Goal: Information Seeking & Learning: Learn about a topic

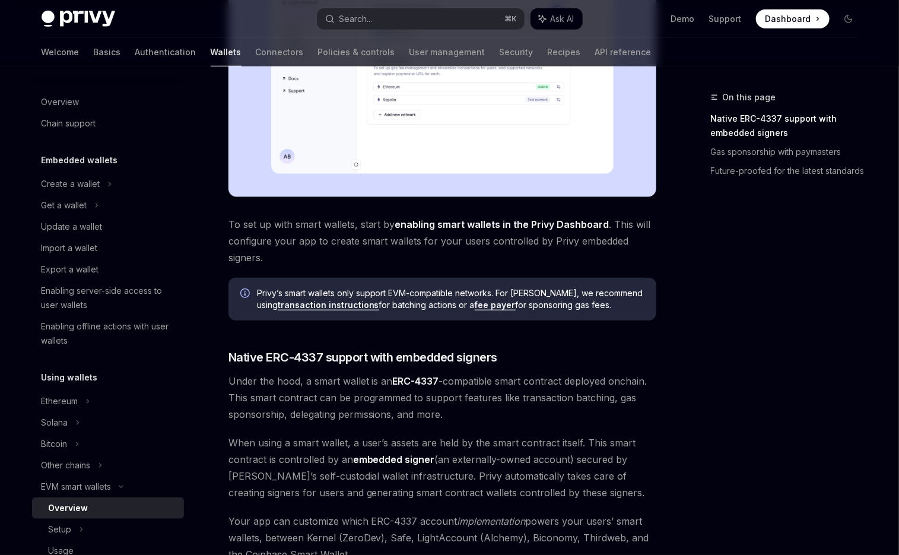
scroll to position [397, 0]
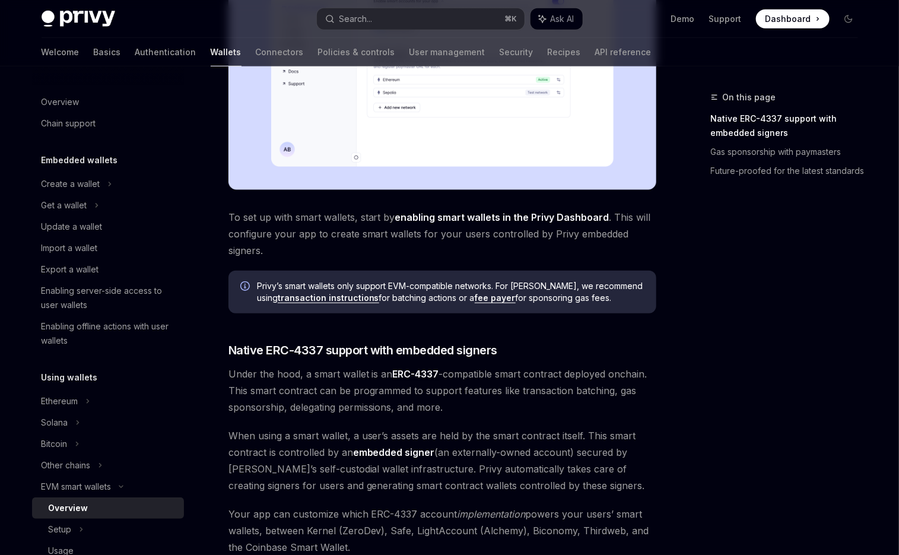
click at [316, 374] on span "Under the hood, a smart wallet is an ERC-4337 -compatible smart contract deploy…" at bounding box center [442, 391] width 428 height 50
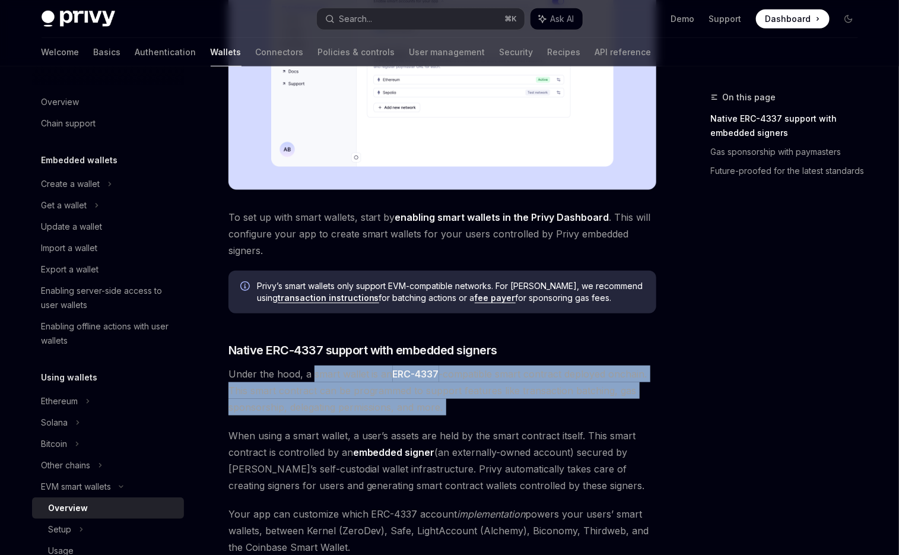
drag, startPoint x: 316, startPoint y: 374, endPoint x: 475, endPoint y: 408, distance: 162.5
click at [475, 408] on span "Under the hood, a smart wallet is an ERC-4337 -compatible smart contract deploy…" at bounding box center [442, 391] width 428 height 50
click at [510, 408] on span "Under the hood, a smart wallet is an ERC-4337 -compatible smart contract deploy…" at bounding box center [442, 391] width 428 height 50
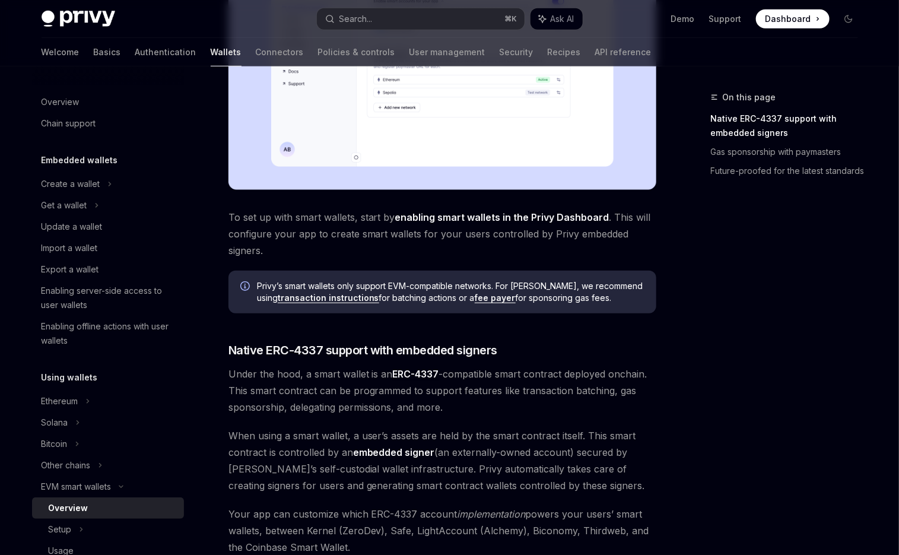
click at [510, 408] on span "Under the hood, a smart wallet is an ERC-4337 -compatible smart contract deploy…" at bounding box center [442, 391] width 428 height 50
click at [503, 385] on span "Under the hood, a smart wallet is an ERC-4337 -compatible smart contract deploy…" at bounding box center [442, 391] width 428 height 50
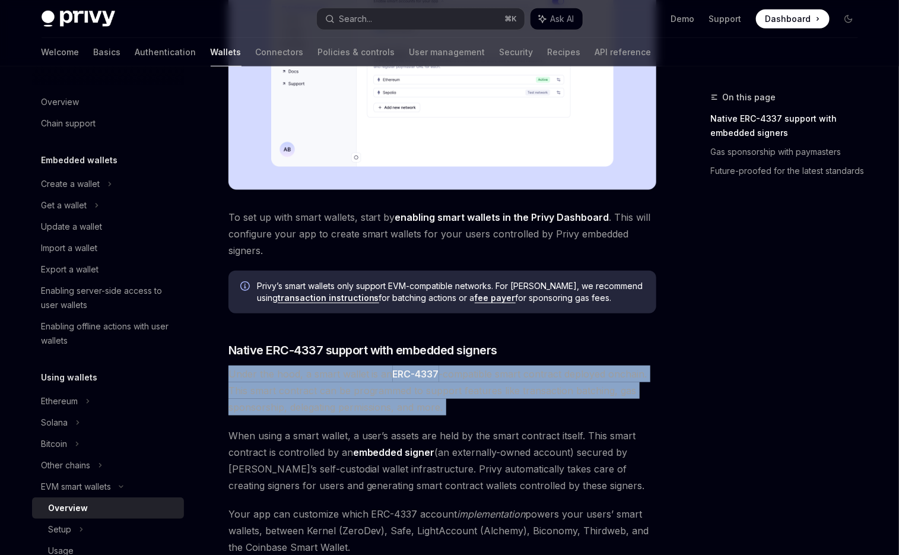
click at [503, 385] on span "Under the hood, a smart wallet is an ERC-4337 -compatible smart contract deploy…" at bounding box center [442, 391] width 428 height 50
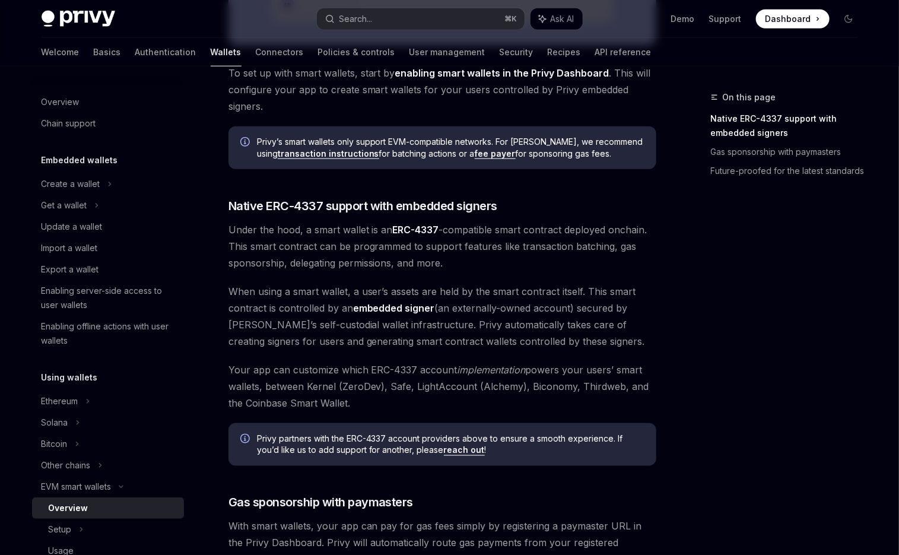
click at [485, 399] on span "Your app can customize which ERC-4337 account implementation powers your users’…" at bounding box center [442, 386] width 428 height 50
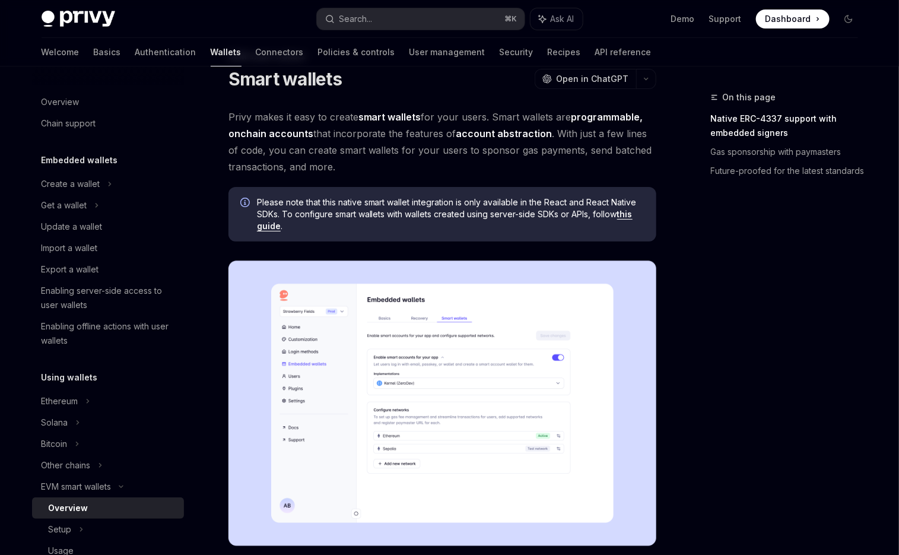
scroll to position [34, 0]
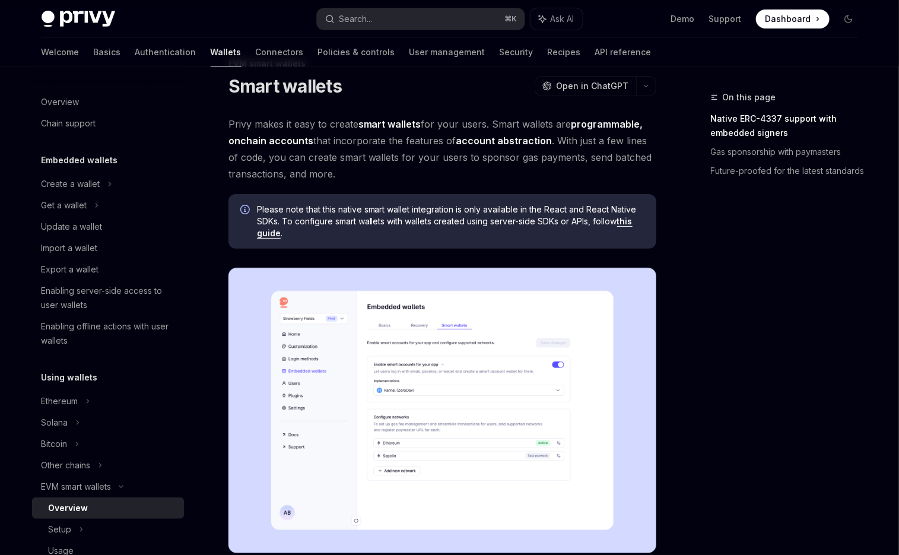
click at [474, 345] on img at bounding box center [442, 410] width 428 height 285
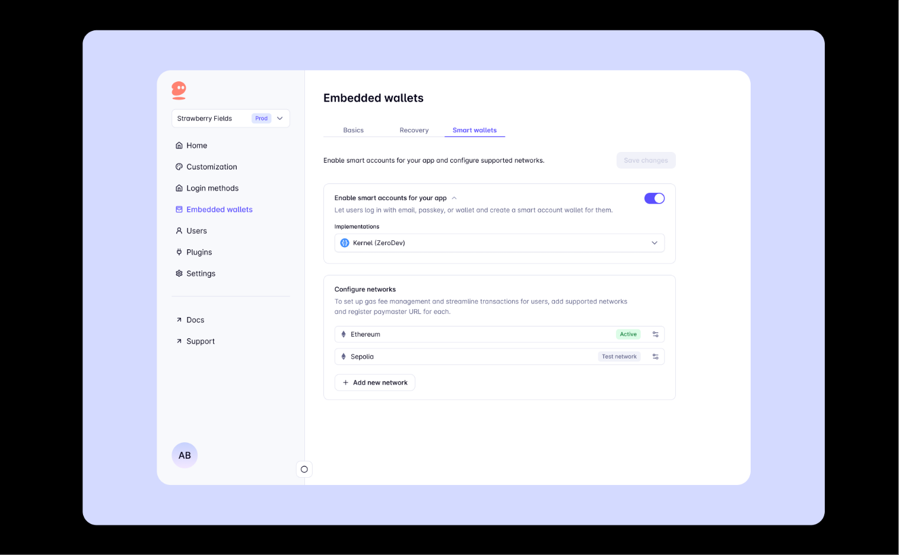
click at [474, 345] on img at bounding box center [453, 277] width 742 height 495
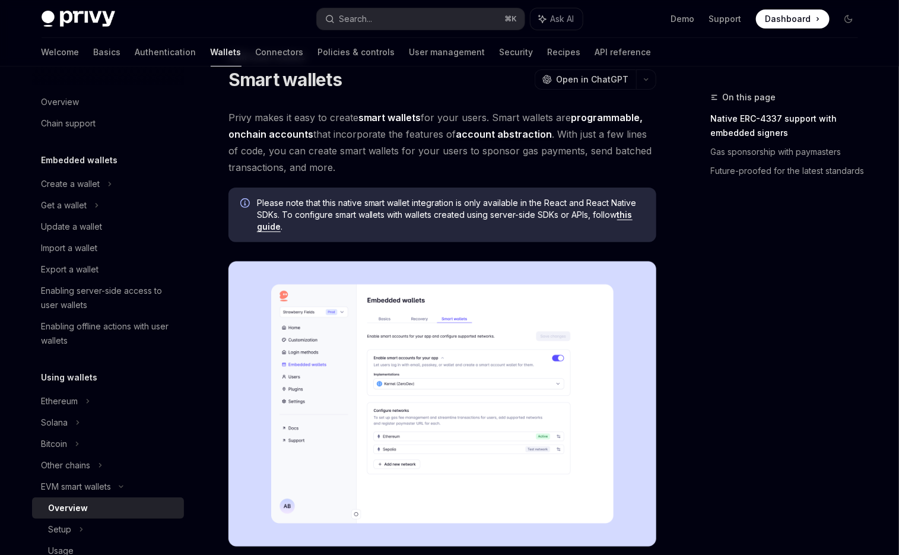
scroll to position [151, 0]
